Goal: Task Accomplishment & Management: Complete application form

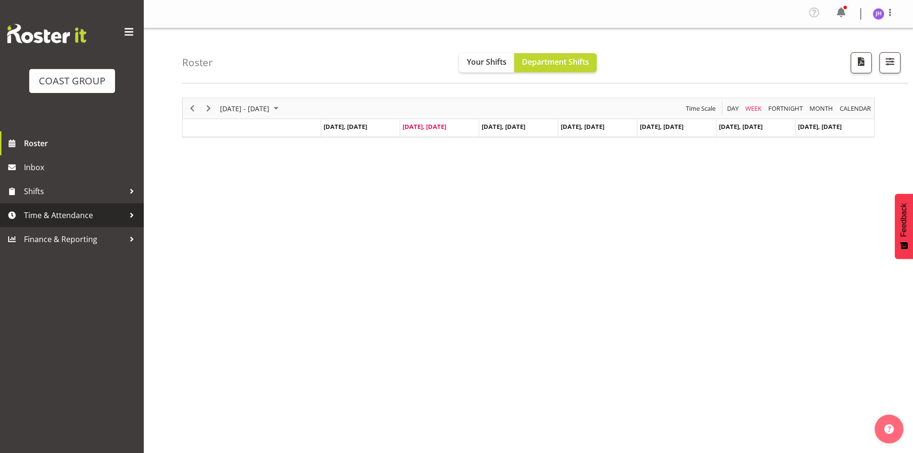
click at [79, 214] on span "Time & Attendance" at bounding box center [74, 215] width 101 height 14
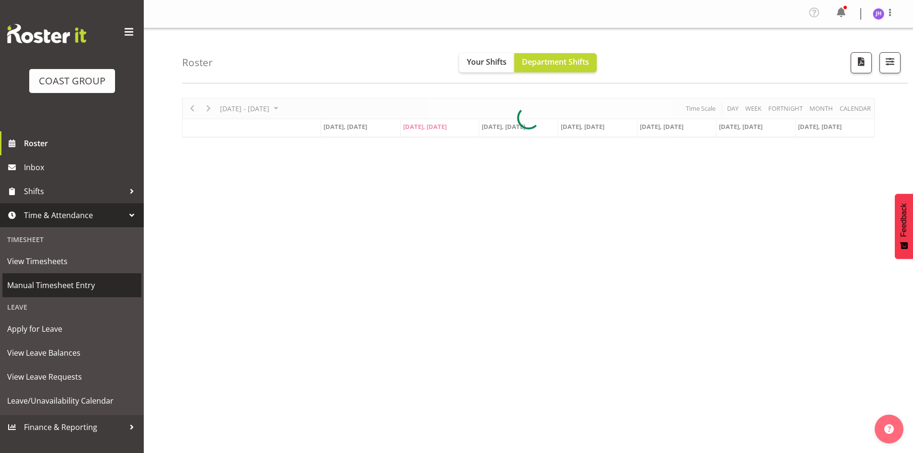
click at [89, 282] on span "Manual Timesheet Entry" at bounding box center [71, 285] width 129 height 14
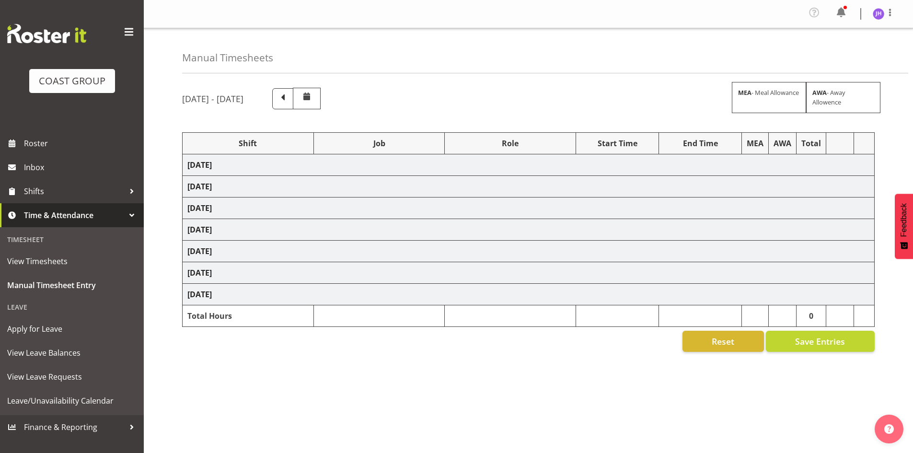
scroll to position [18, 0]
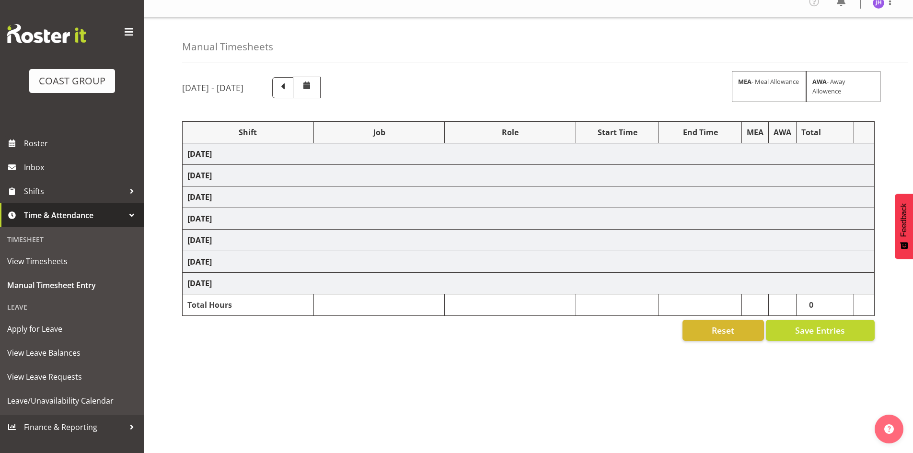
select select "1512"
select select "624"
select select "1512"
select select "624"
select select "1512"
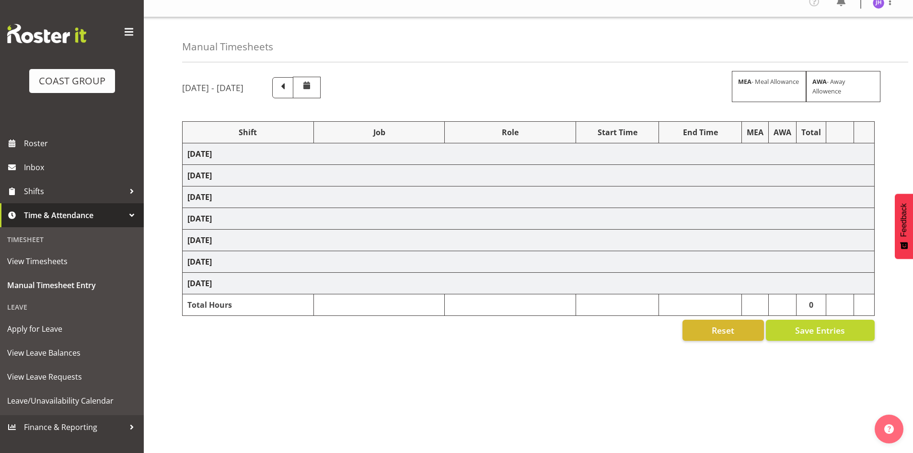
select select "624"
select select "1512"
select select "624"
select select "1512"
select select "624"
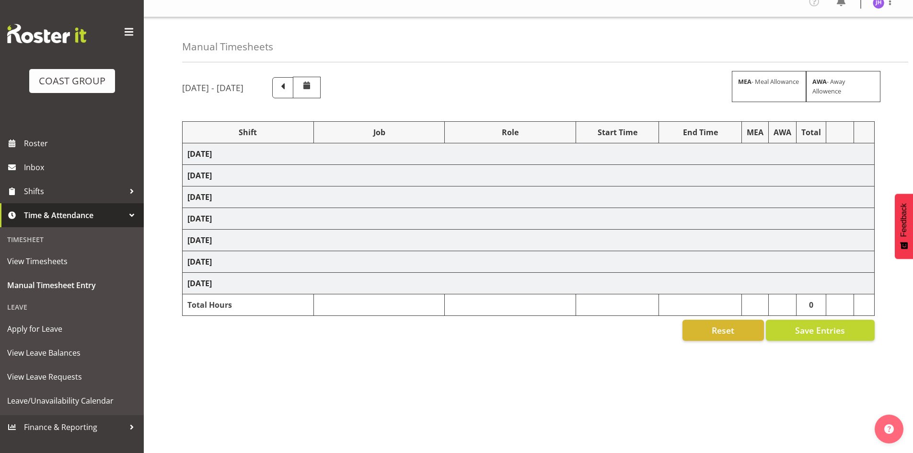
select select "1512"
select select "624"
select select "1512"
select select "624"
select select "7"
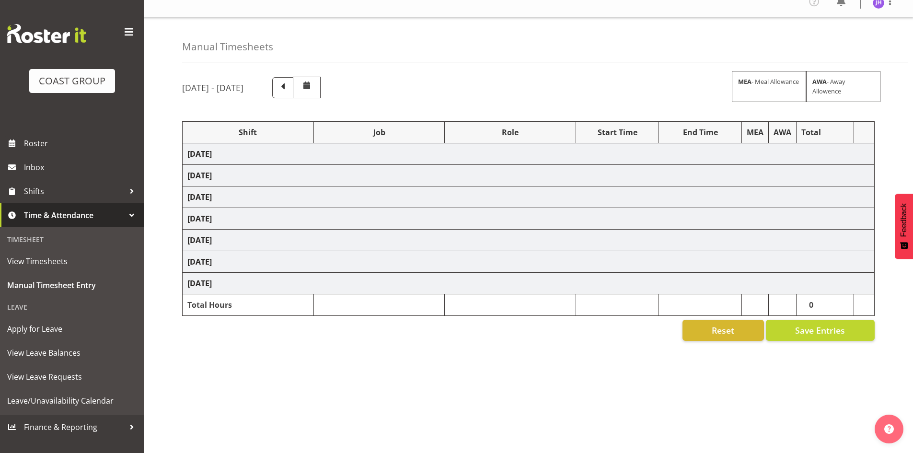
select select "1512"
select select "624"
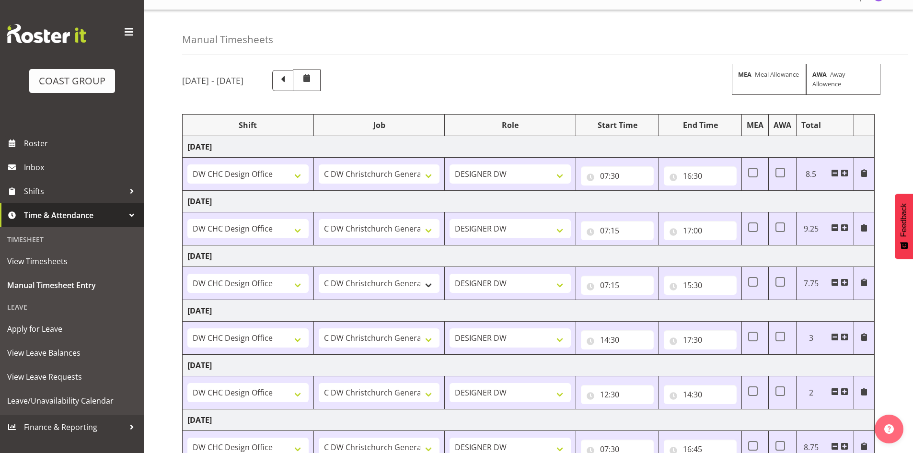
scroll to position [178, 0]
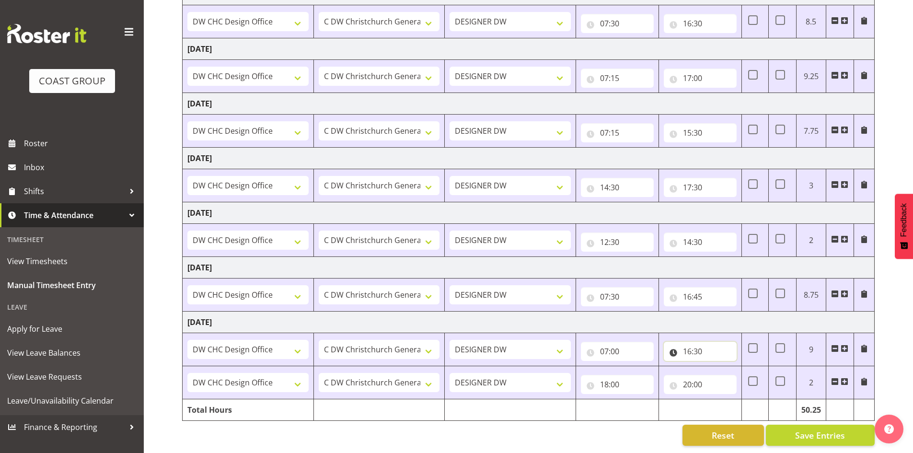
click at [706, 342] on input "16:30" at bounding box center [699, 351] width 73 height 19
click at [619, 344] on input "07:00" at bounding box center [617, 351] width 73 height 19
click at [672, 370] on select "00 01 02 03 04 05 06 07 08 09 10 11 12 13 14 15 16 17 18 19 20 21 22 23 24 25 2…" at bounding box center [671, 375] width 22 height 19
select select "15"
click at [660, 366] on select "00 01 02 03 04 05 06 07 08 09 10 11 12 13 14 15 16 17 18 19 20 21 22 23 24 25 2…" at bounding box center [671, 375] width 22 height 19
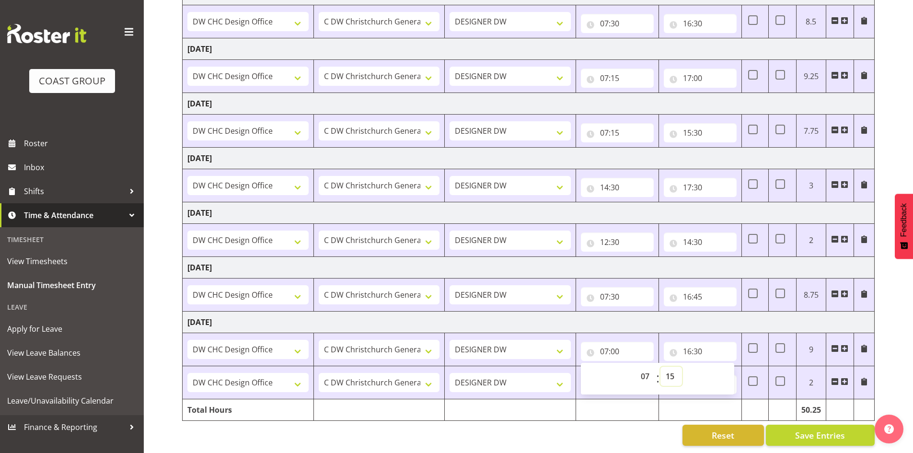
type input "07:15"
click at [709, 345] on input "16:30" at bounding box center [699, 351] width 73 height 19
click at [754, 367] on select "00 01 02 03 04 05 06 07 08 09 10 11 12 13 14 15 16 17 18 19 20 21 22 23 24 25 2…" at bounding box center [754, 375] width 22 height 19
select select "40"
click at [743, 366] on select "00 01 02 03 04 05 06 07 08 09 10 11 12 13 14 15 16 17 18 19 20 21 22 23 24 25 2…" at bounding box center [754, 375] width 22 height 19
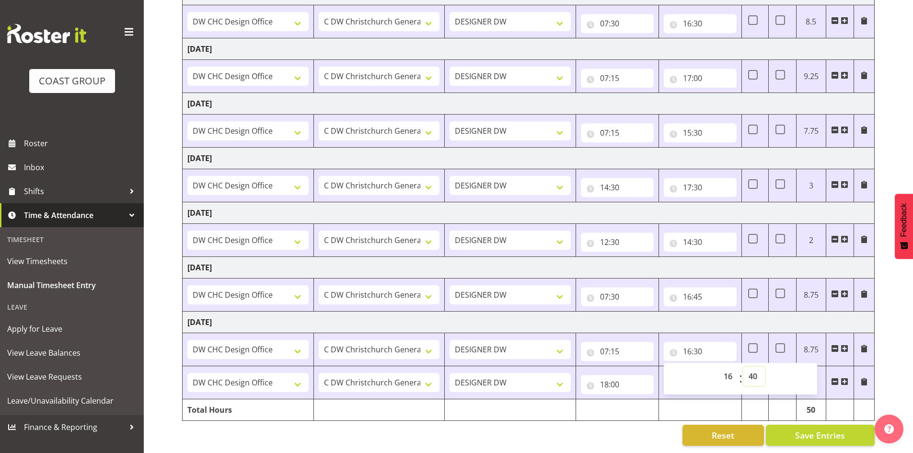
type input "16:40"
click at [757, 361] on div "00 01 02 03 04 05 06 07 08 09 10 11 12 13 14 15 16 17 18 19 20 21 22 23 : 00 01…" at bounding box center [739, 378] width 153 height 34
click at [756, 366] on select "00 01 02 03 04 05 06 07 08 09 10 11 12 13 14 15 16 17 18 19 20 21 22 23 24 25 2…" at bounding box center [754, 375] width 22 height 19
select select "45"
click at [743, 366] on select "00 01 02 03 04 05 06 07 08 09 10 11 12 13 14 15 16 17 18 19 20 21 22 23 24 25 2…" at bounding box center [754, 375] width 22 height 19
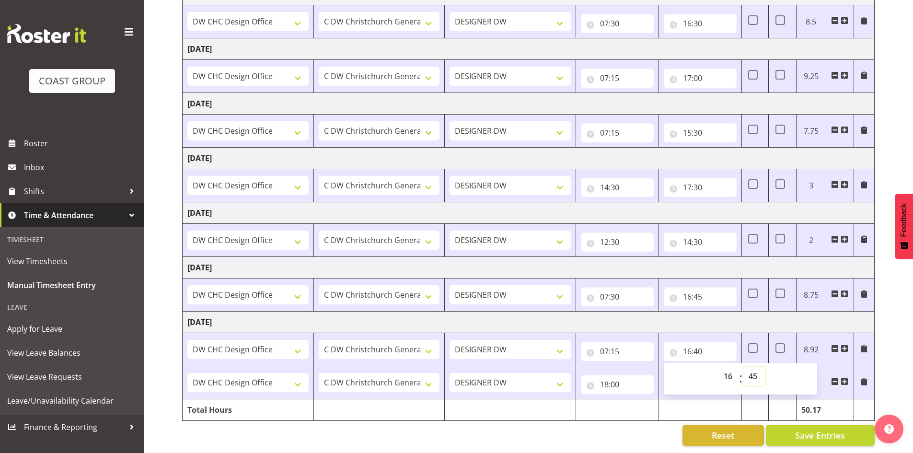
type input "16:45"
click at [859, 316] on td "Tuesday 2nd September 2025" at bounding box center [529, 322] width 692 height 22
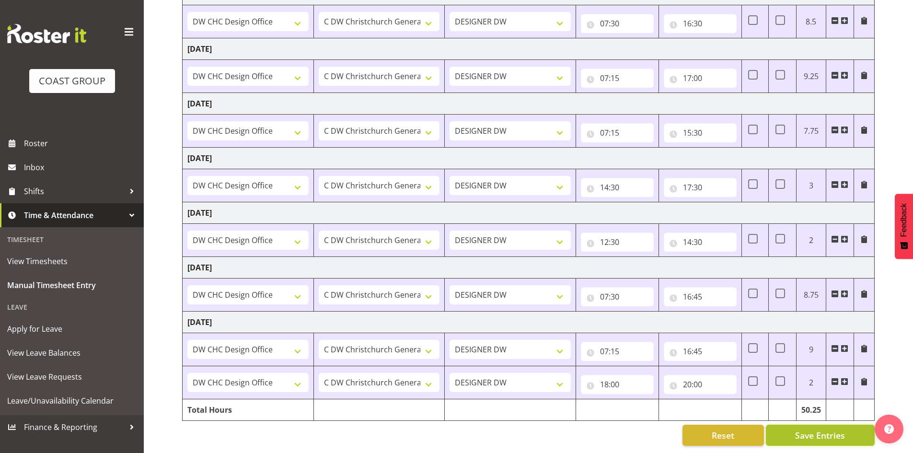
click at [810, 429] on span "Save Entries" at bounding box center [820, 435] width 50 height 12
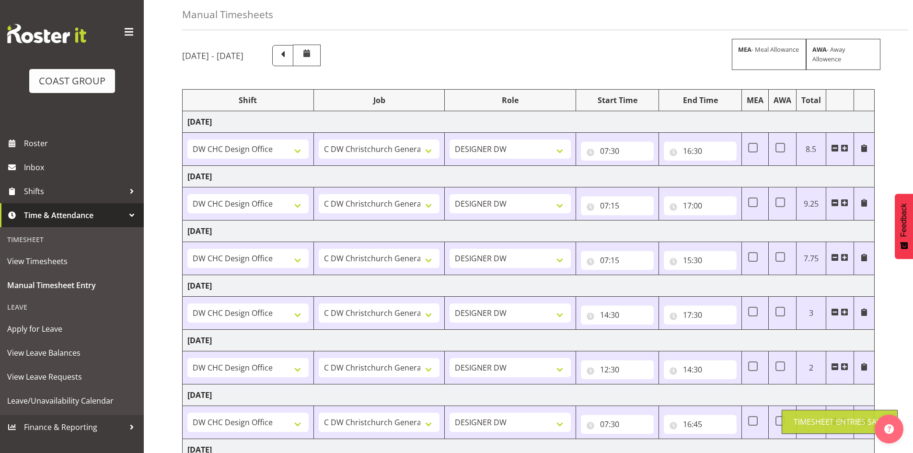
scroll to position [0, 0]
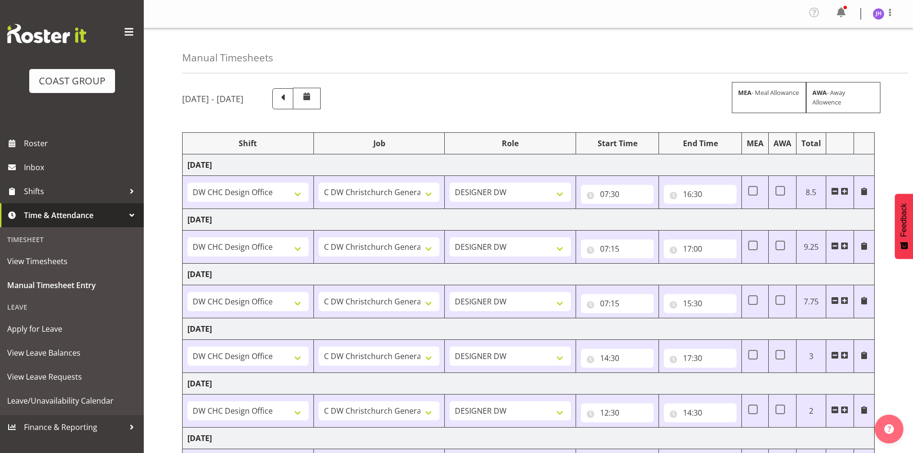
click at [817, 98] on div "AWA - Away Allowence" at bounding box center [843, 97] width 74 height 31
